Goal: Information Seeking & Learning: Learn about a topic

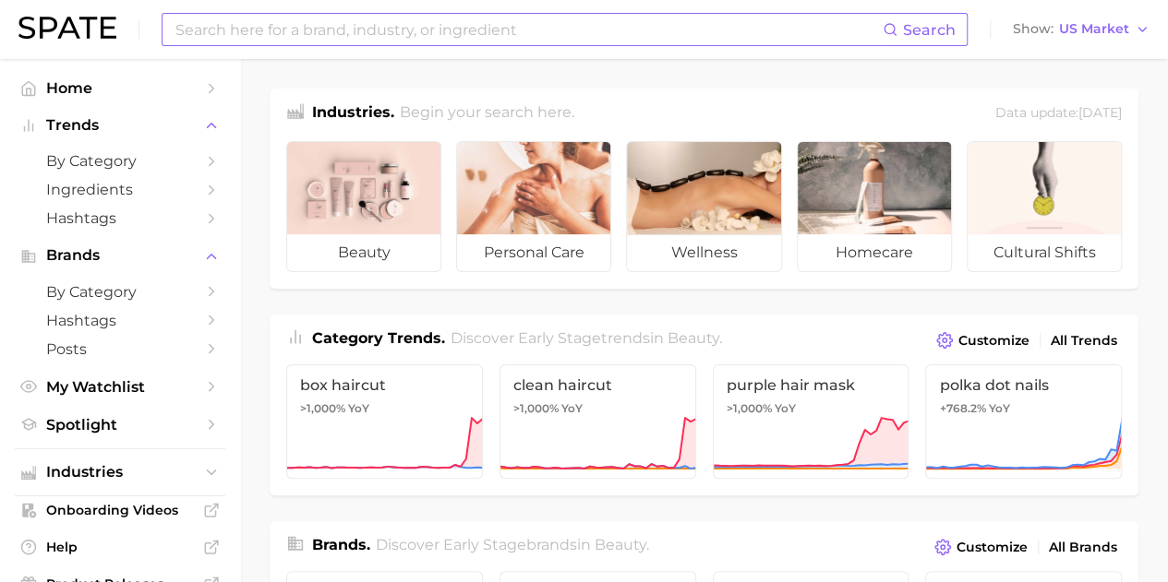
click at [247, 19] on input at bounding box center [528, 29] width 709 height 31
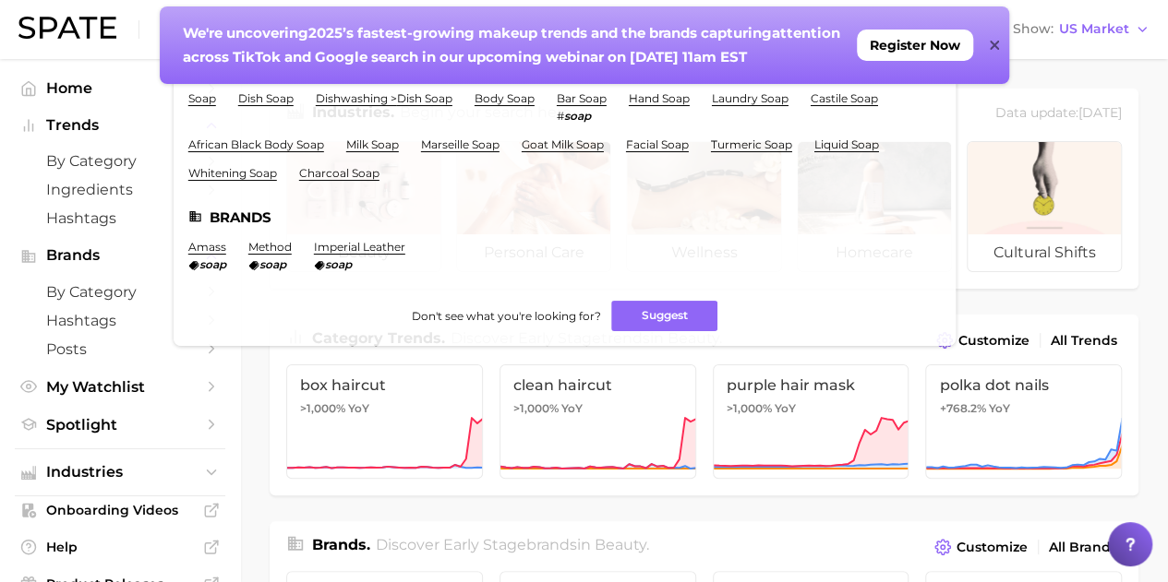
click at [988, 38] on div "We're uncovering 2025’s fastest-growing makeup trends and the brands capturing …" at bounding box center [584, 45] width 849 height 78
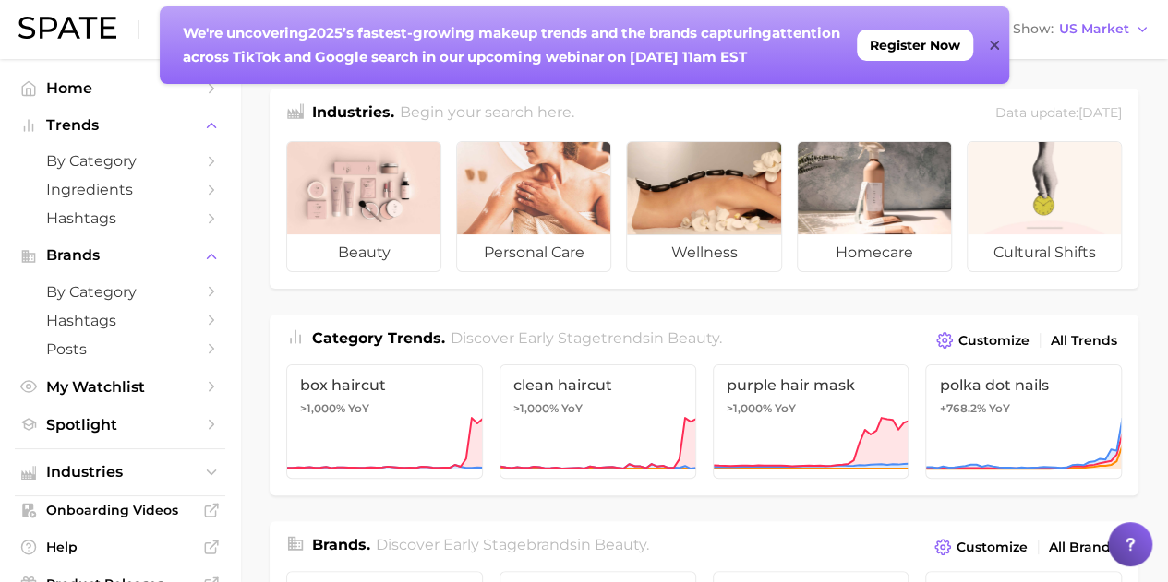
click at [994, 43] on icon at bounding box center [993, 45] width 9 height 15
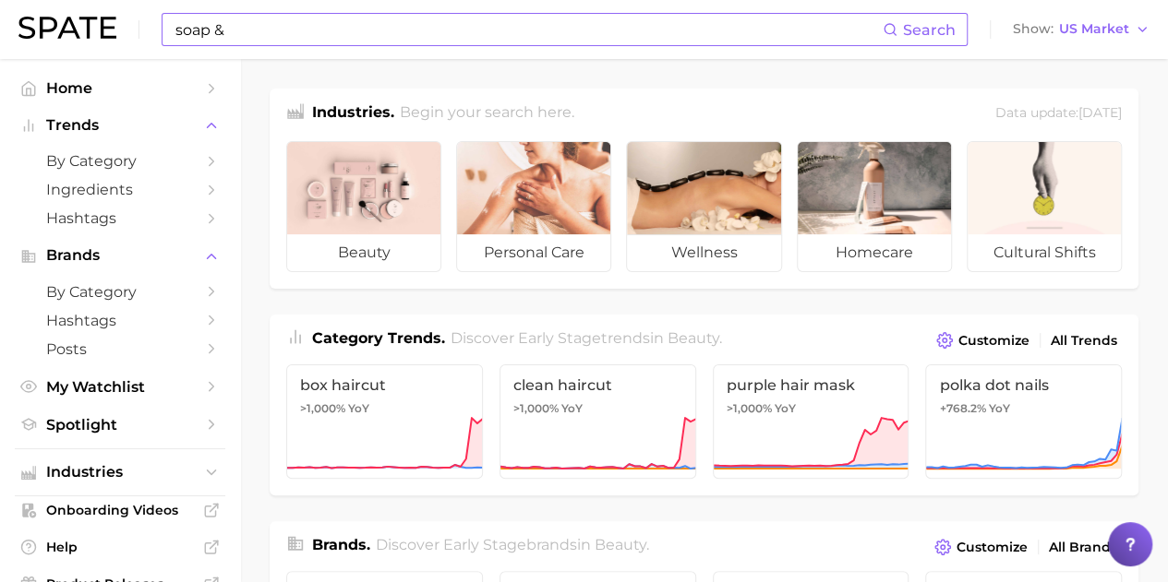
click at [279, 43] on input "soap &" at bounding box center [528, 29] width 709 height 31
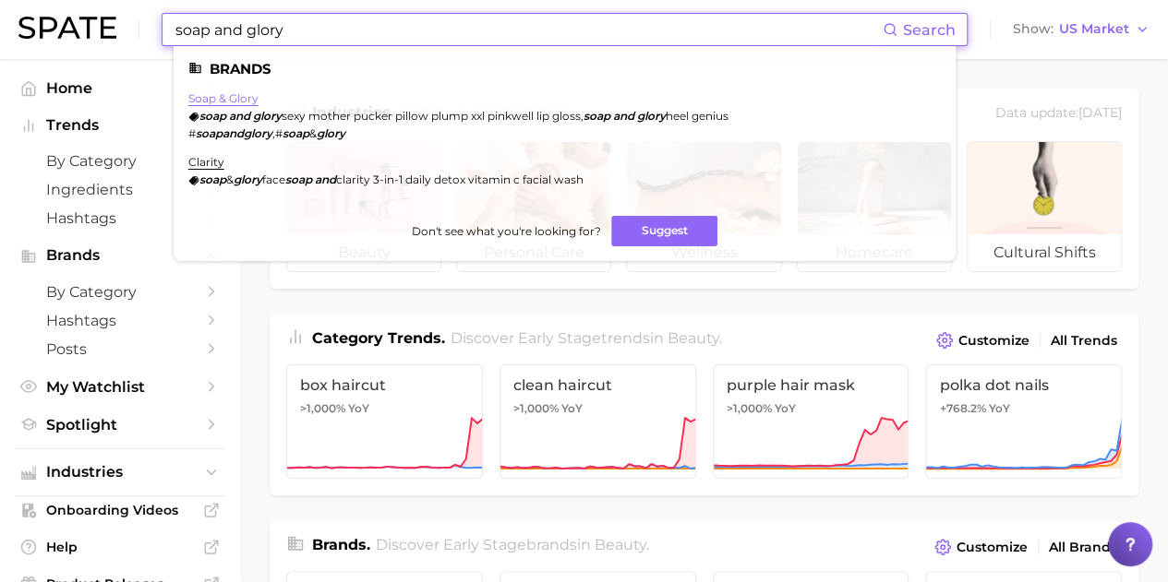
type input "soap and glory"
click at [252, 95] on link "soap & glory" at bounding box center [223, 98] width 70 height 14
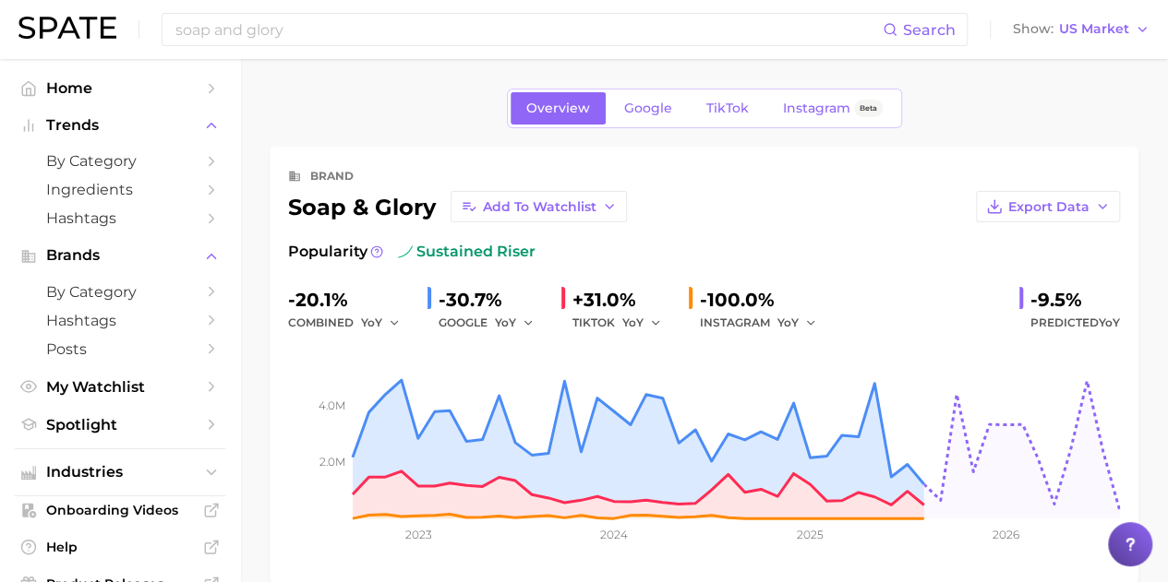
click at [400, 318] on div "YoY" at bounding box center [387, 323] width 52 height 22
click at [384, 329] on button "YoY" at bounding box center [381, 323] width 40 height 22
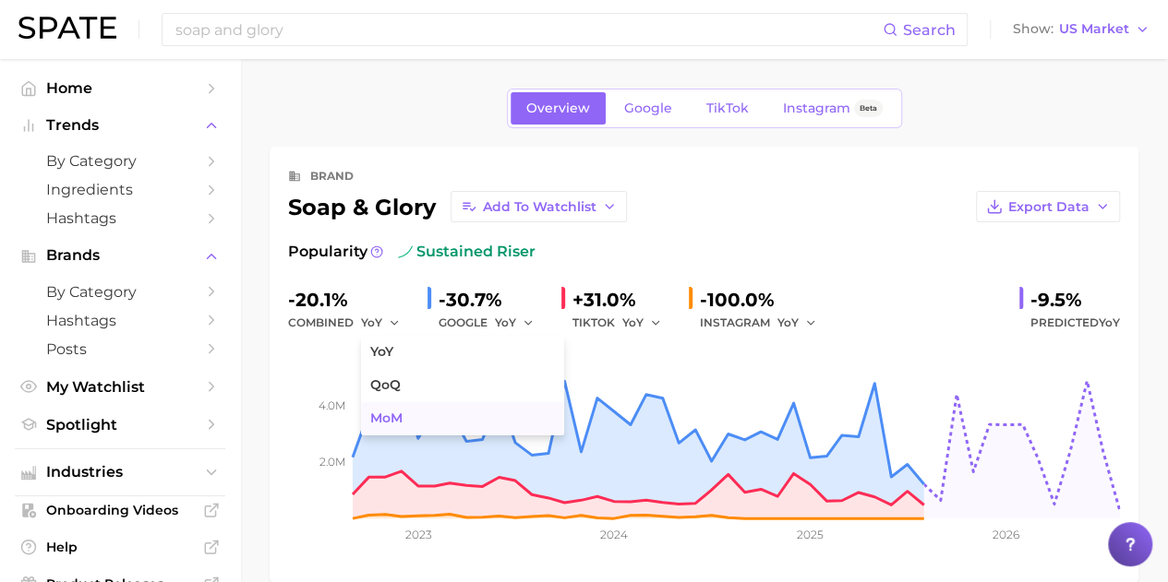
click at [404, 413] on button "MoM" at bounding box center [462, 418] width 203 height 33
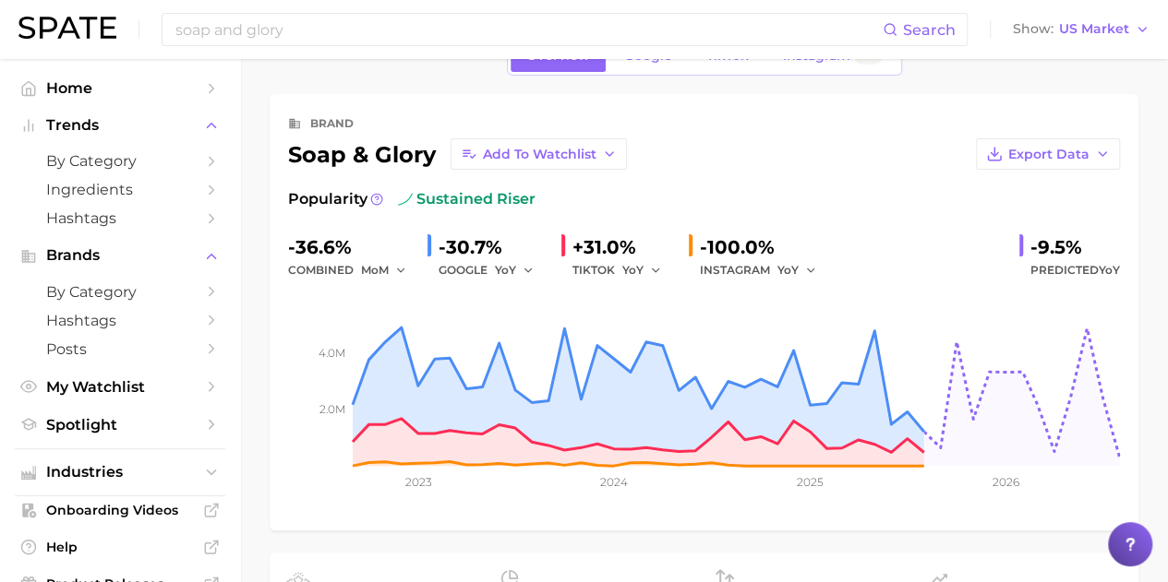
scroll to position [92, 0]
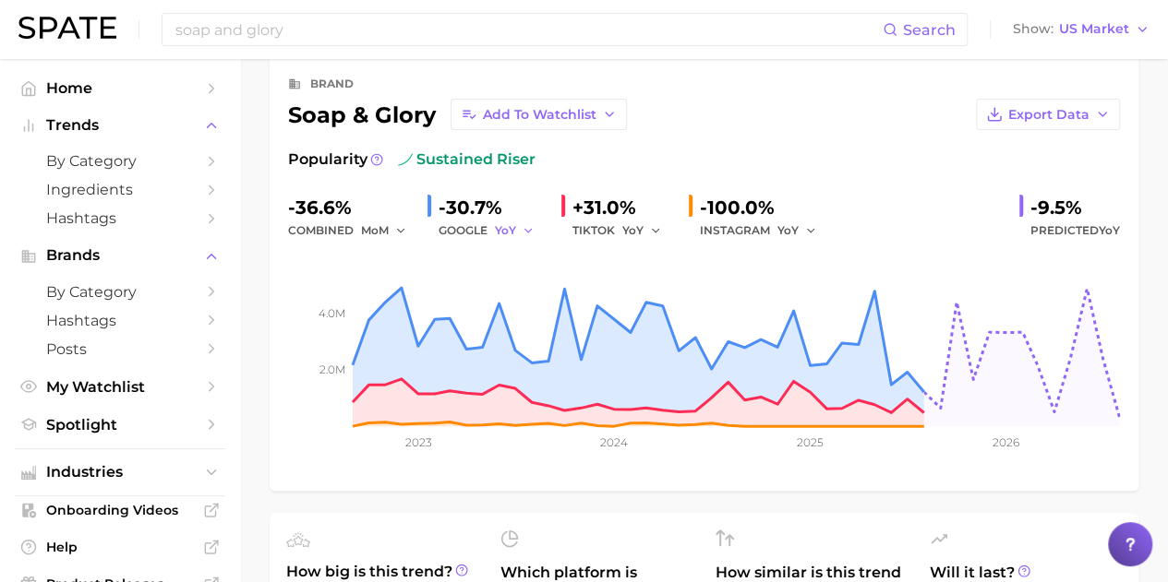
click at [517, 232] on button "YoY" at bounding box center [515, 231] width 40 height 22
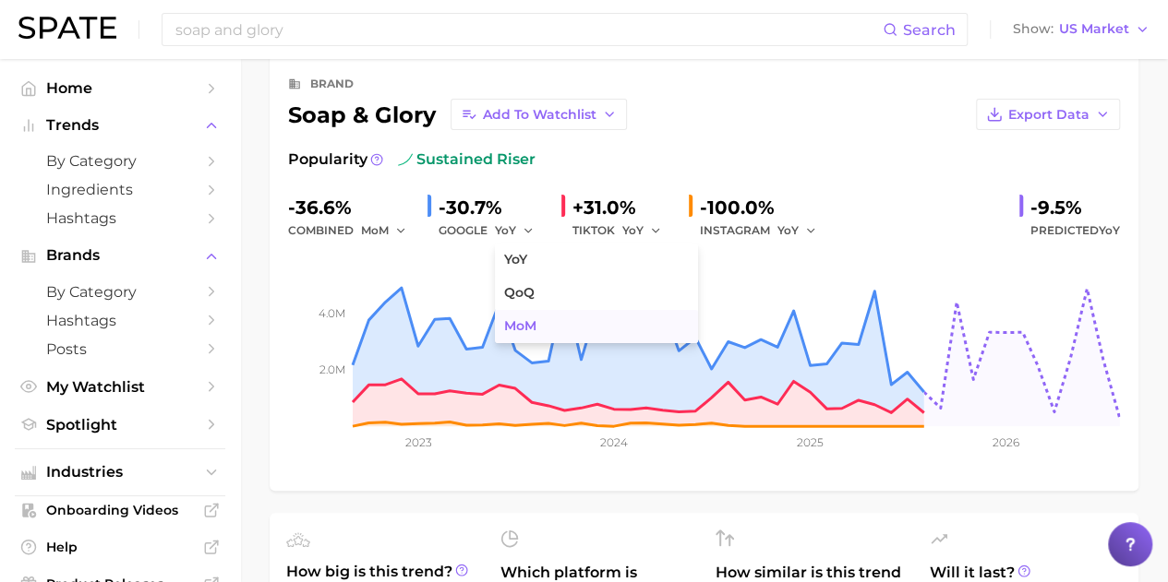
click at [522, 322] on span "MoM" at bounding box center [520, 326] width 32 height 16
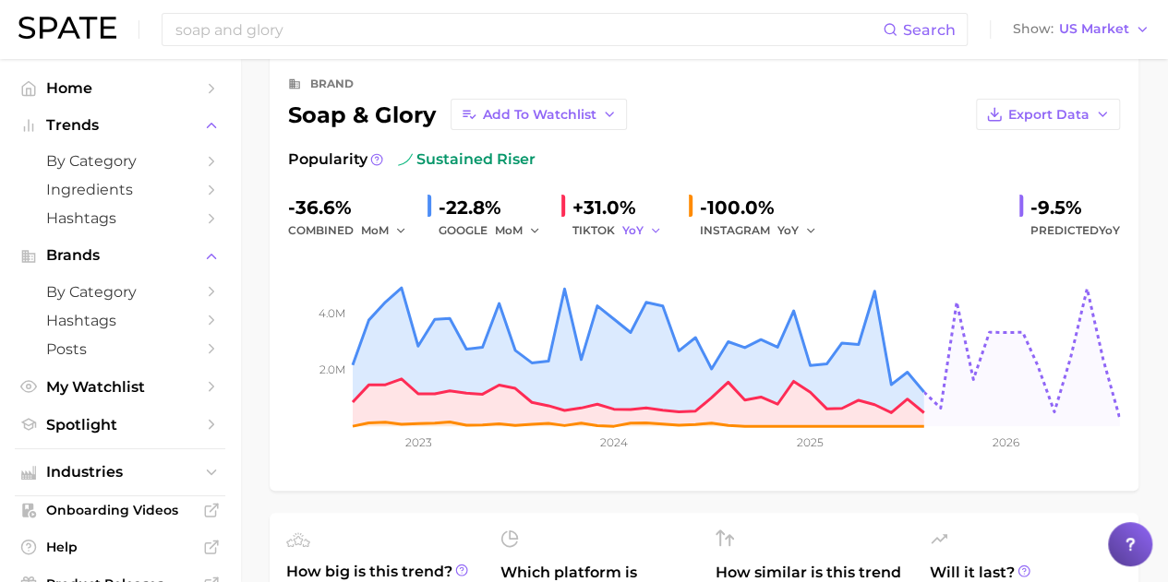
click at [622, 233] on span "YoY" at bounding box center [632, 230] width 21 height 16
click at [661, 326] on span "MoM" at bounding box center [647, 326] width 32 height 16
click at [752, 118] on div "Export Data" at bounding box center [873, 114] width 493 height 31
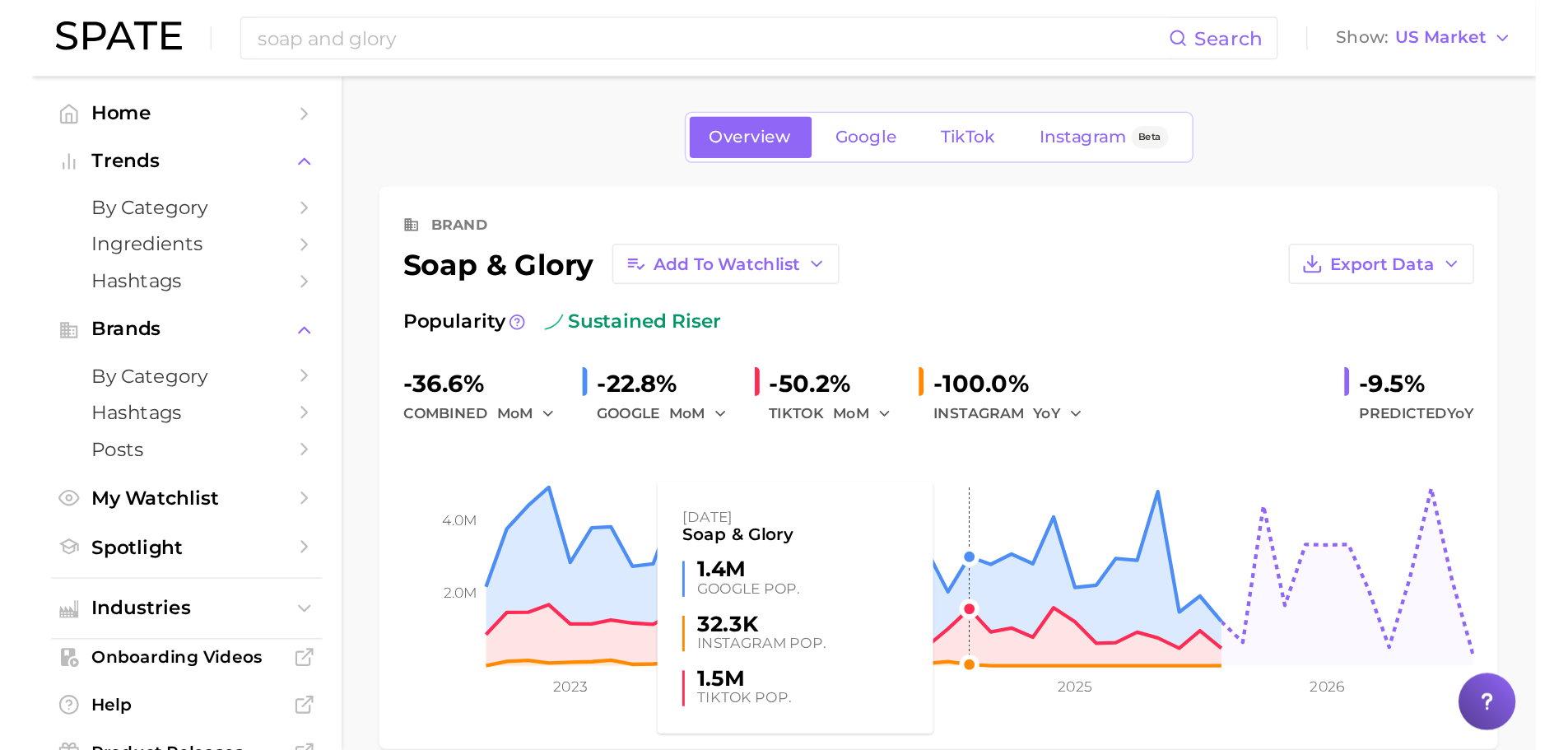
scroll to position [0, 0]
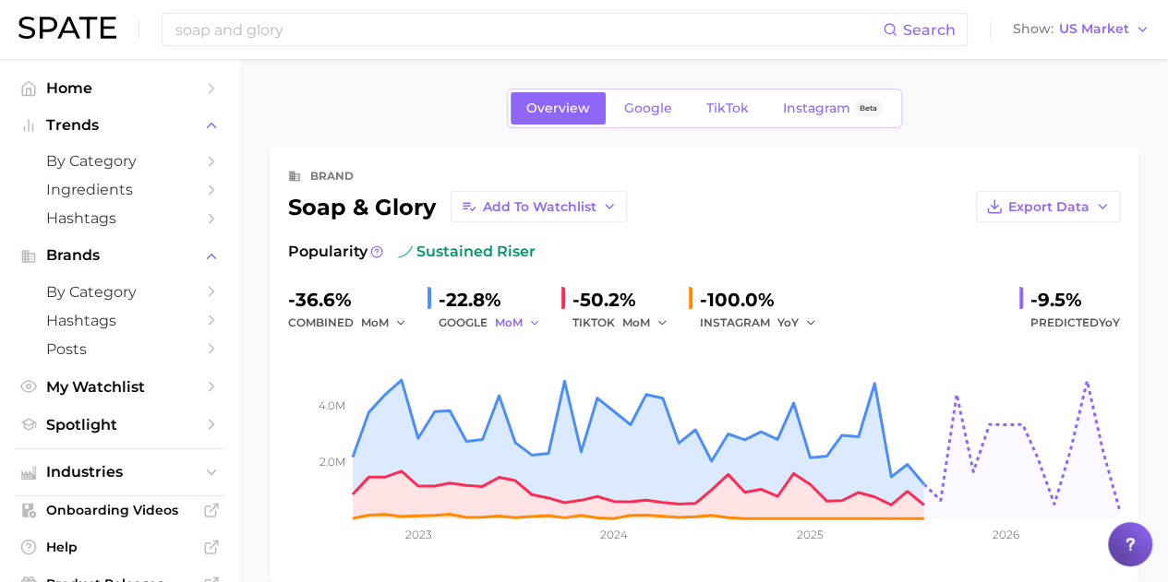
click at [532, 324] on icon "button" at bounding box center [534, 323] width 13 height 13
